Goal: Book appointment/travel/reservation

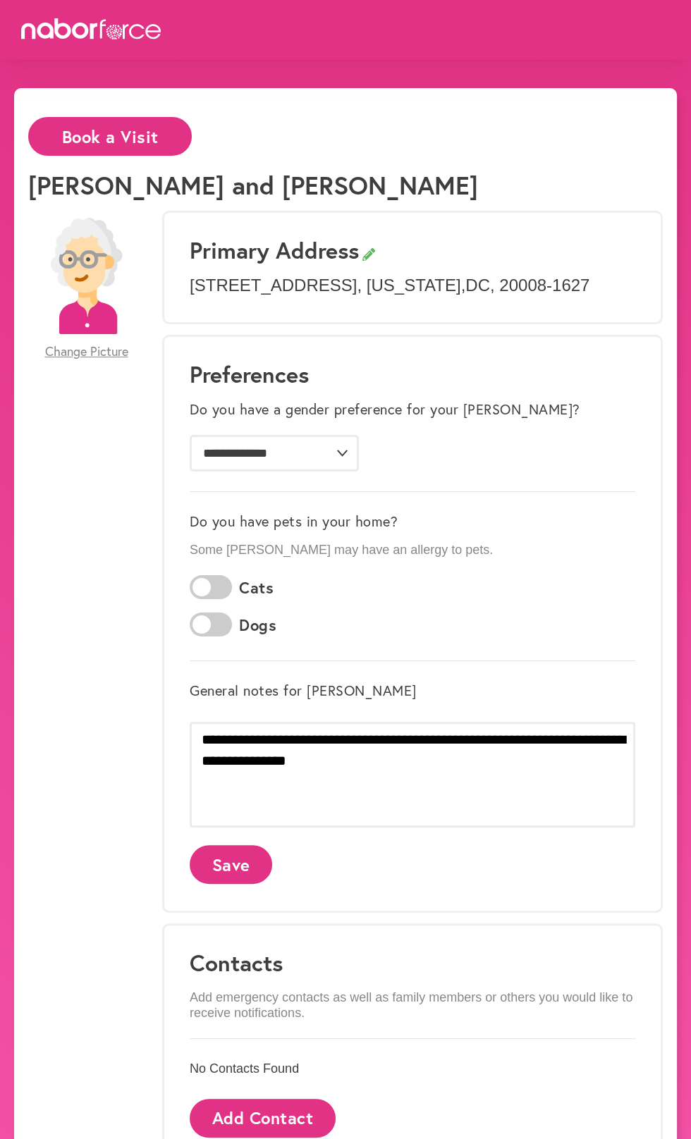
click at [111, 134] on button "Book a Visit" at bounding box center [110, 136] width 164 height 39
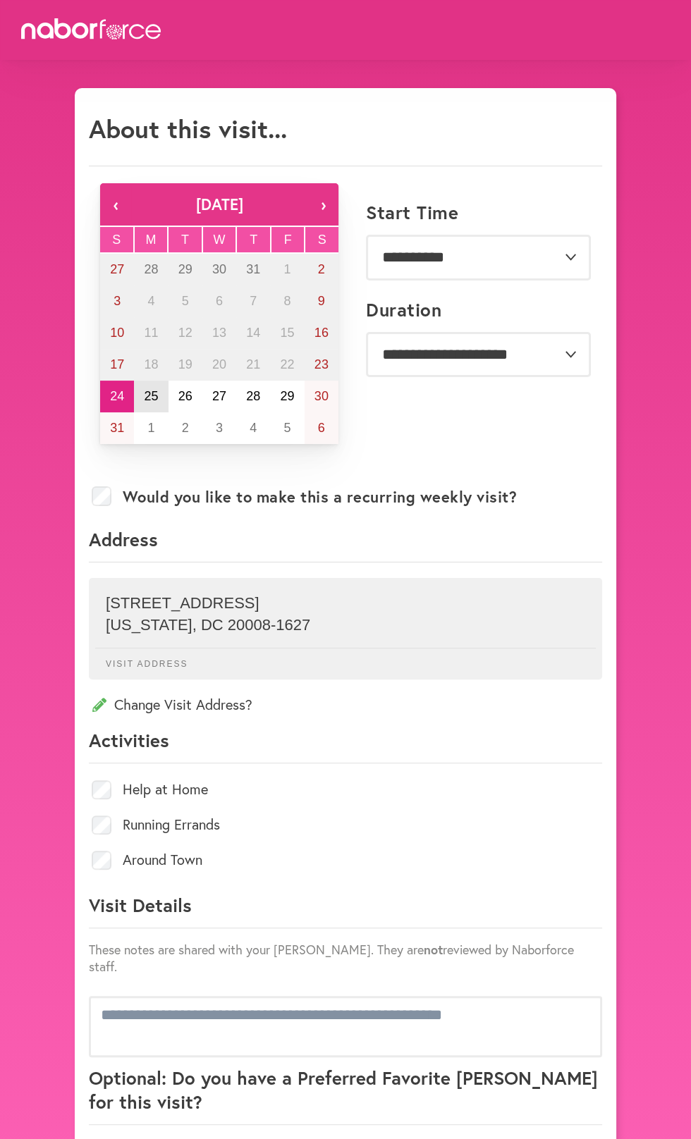
click at [151, 397] on abbr "25" at bounding box center [151, 396] width 14 height 14
